Goal: Ask a question

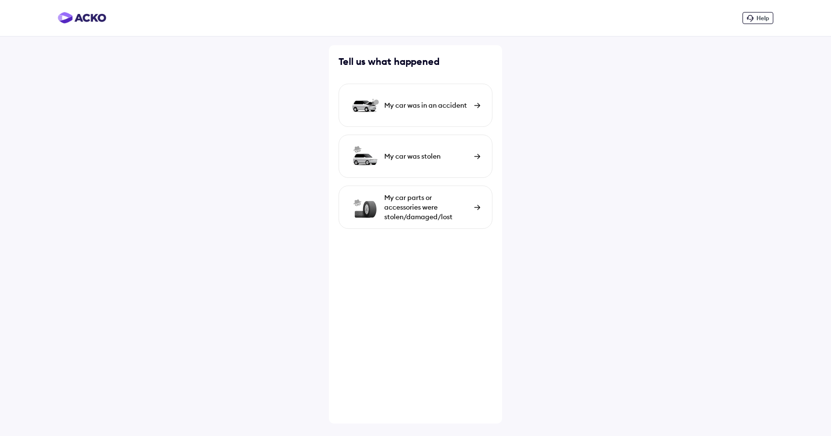
click at [63, 11] on div "Help" at bounding box center [415, 18] width 831 height 37
click at [67, 18] on img at bounding box center [82, 18] width 49 height 12
click at [762, 18] on span "Help" at bounding box center [763, 17] width 13 height 7
